Goal: Task Accomplishment & Management: Manage account settings

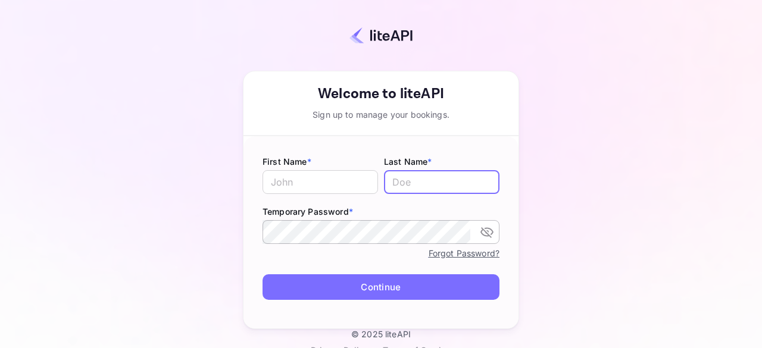
type input "[PERSON_NAME][EMAIL_ADDRESS][DOMAIN_NAME]"
click at [481, 235] on icon "toggle password visibility" at bounding box center [486, 232] width 13 height 11
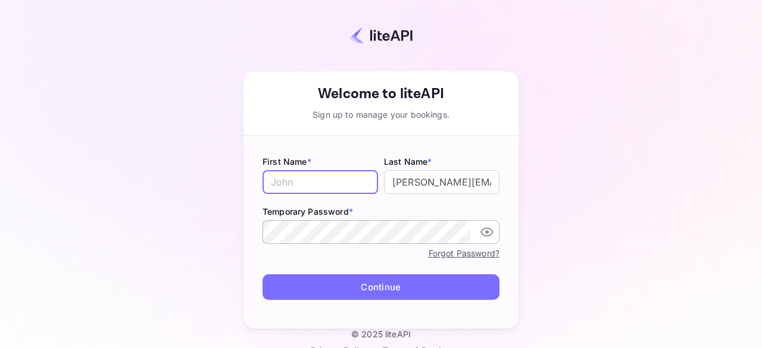
click at [330, 183] on input "text" at bounding box center [319, 182] width 115 height 24
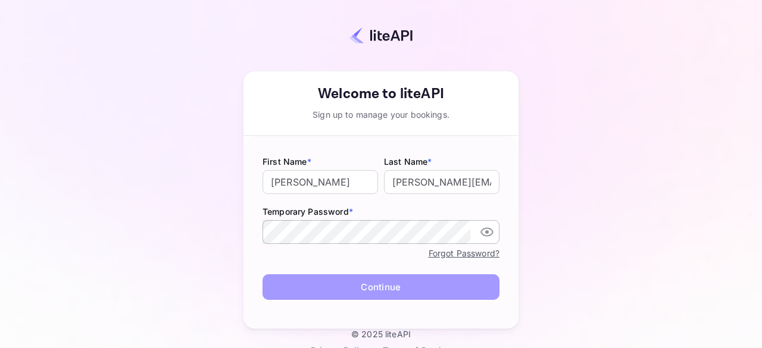
click at [409, 289] on button "Continue" at bounding box center [380, 287] width 237 height 26
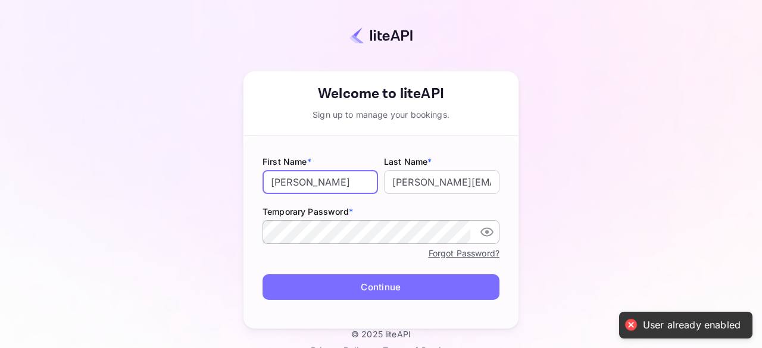
drag, startPoint x: 330, startPoint y: 186, endPoint x: 274, endPoint y: 179, distance: 56.3
click at [274, 179] on input "[PERSON_NAME]" at bounding box center [319, 182] width 115 height 24
type input "B"
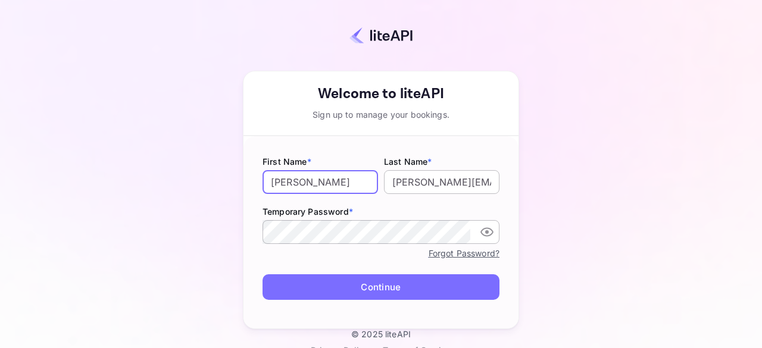
type input "[PERSON_NAME]"
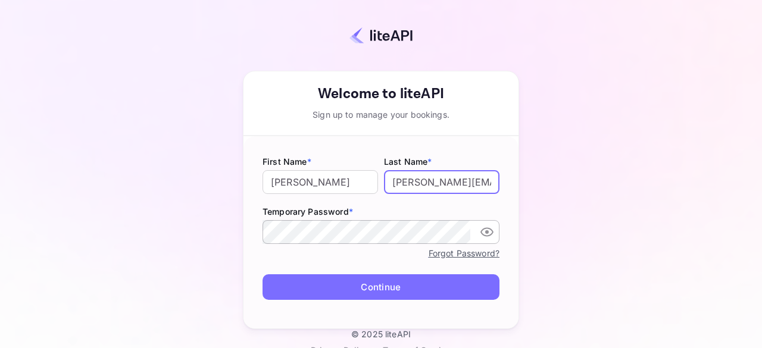
scroll to position [0, 34]
drag, startPoint x: 383, startPoint y: 178, endPoint x: 534, endPoint y: 186, distance: 151.4
click at [534, 186] on div "Your account has been created successfully, a confirmation link has been sent t…" at bounding box center [380, 174] width 657 height 310
type input "Mposa"
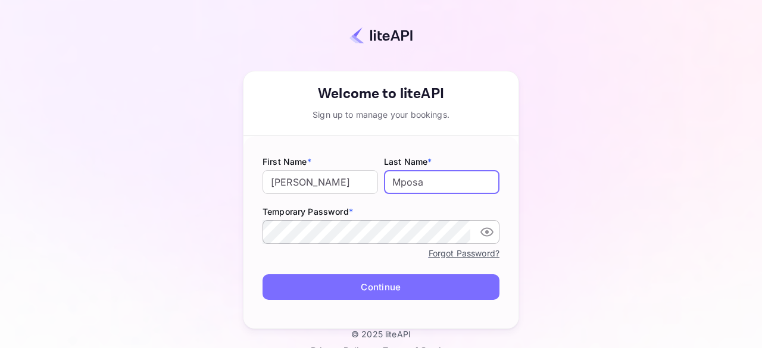
click at [375, 284] on button "Continue" at bounding box center [380, 287] width 237 height 26
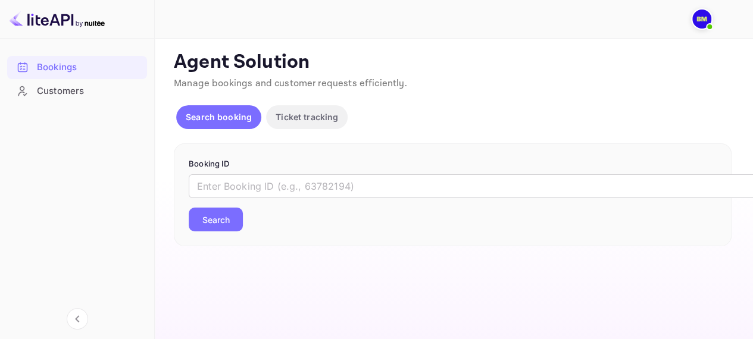
click at [59, 92] on div "Customers" at bounding box center [89, 92] width 104 height 14
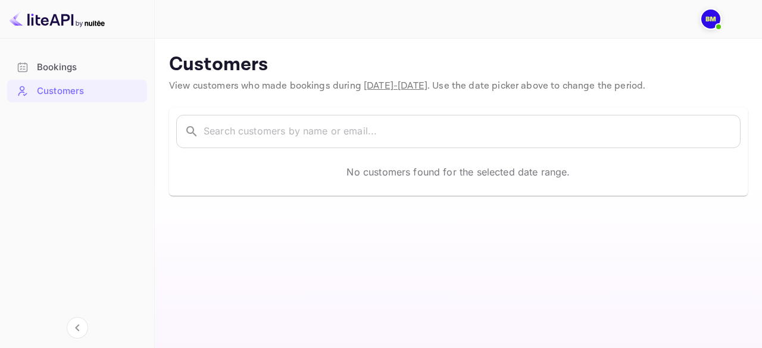
click at [45, 70] on div "Bookings" at bounding box center [89, 68] width 104 height 14
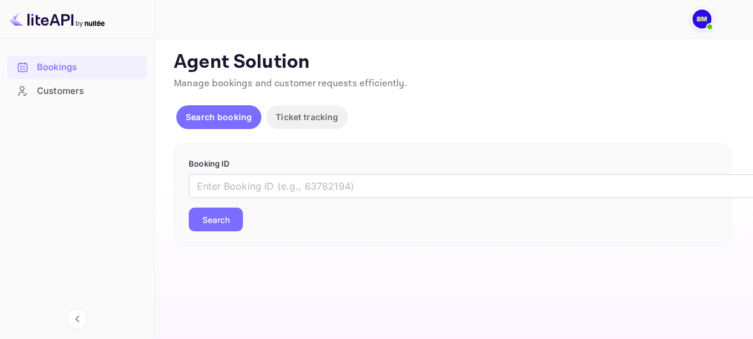
click at [705, 18] on img at bounding box center [701, 19] width 19 height 19
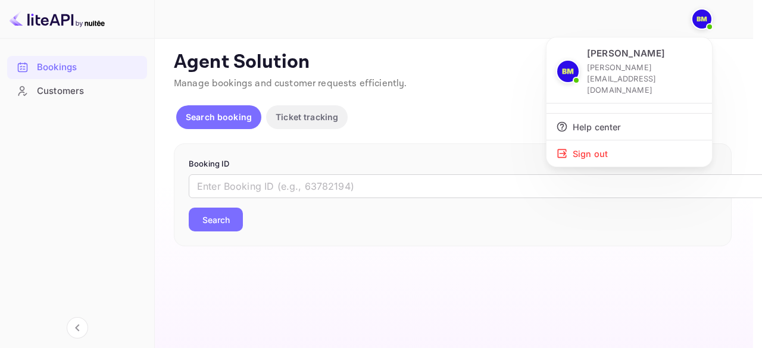
click at [157, 16] on div at bounding box center [381, 174] width 762 height 348
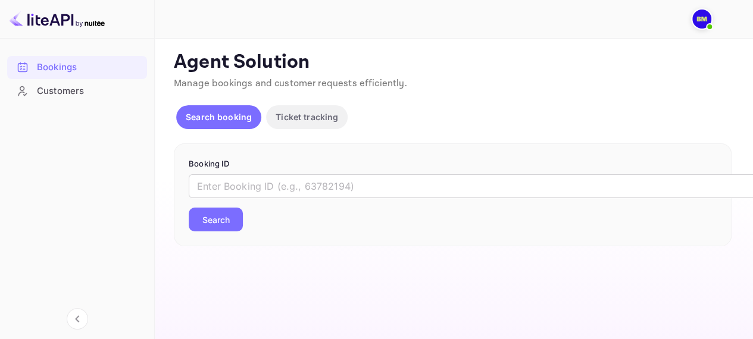
click at [29, 17] on img at bounding box center [57, 19] width 95 height 19
click at [696, 20] on img at bounding box center [701, 19] width 19 height 19
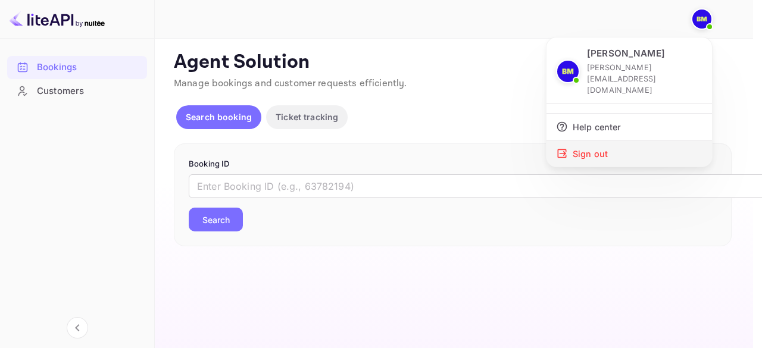
click at [606, 140] on div "Sign out" at bounding box center [628, 153] width 165 height 26
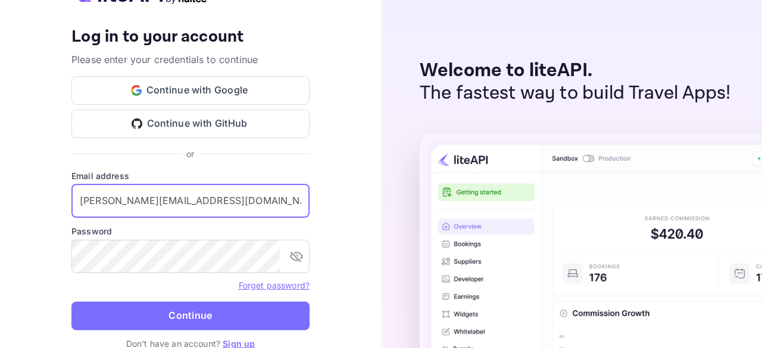
click at [228, 208] on input "[PERSON_NAME][EMAIL_ADDRESS][DOMAIN_NAME]" at bounding box center [190, 200] width 238 height 33
type input "support@anywheredeals.com"
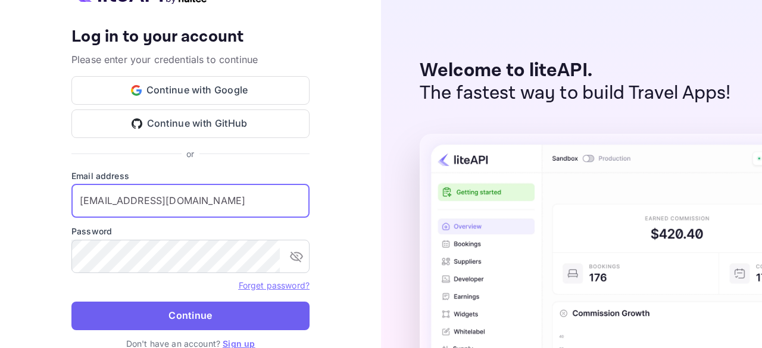
click at [143, 311] on button "Continue" at bounding box center [190, 316] width 238 height 29
